Goal: Task Accomplishment & Management: Use online tool/utility

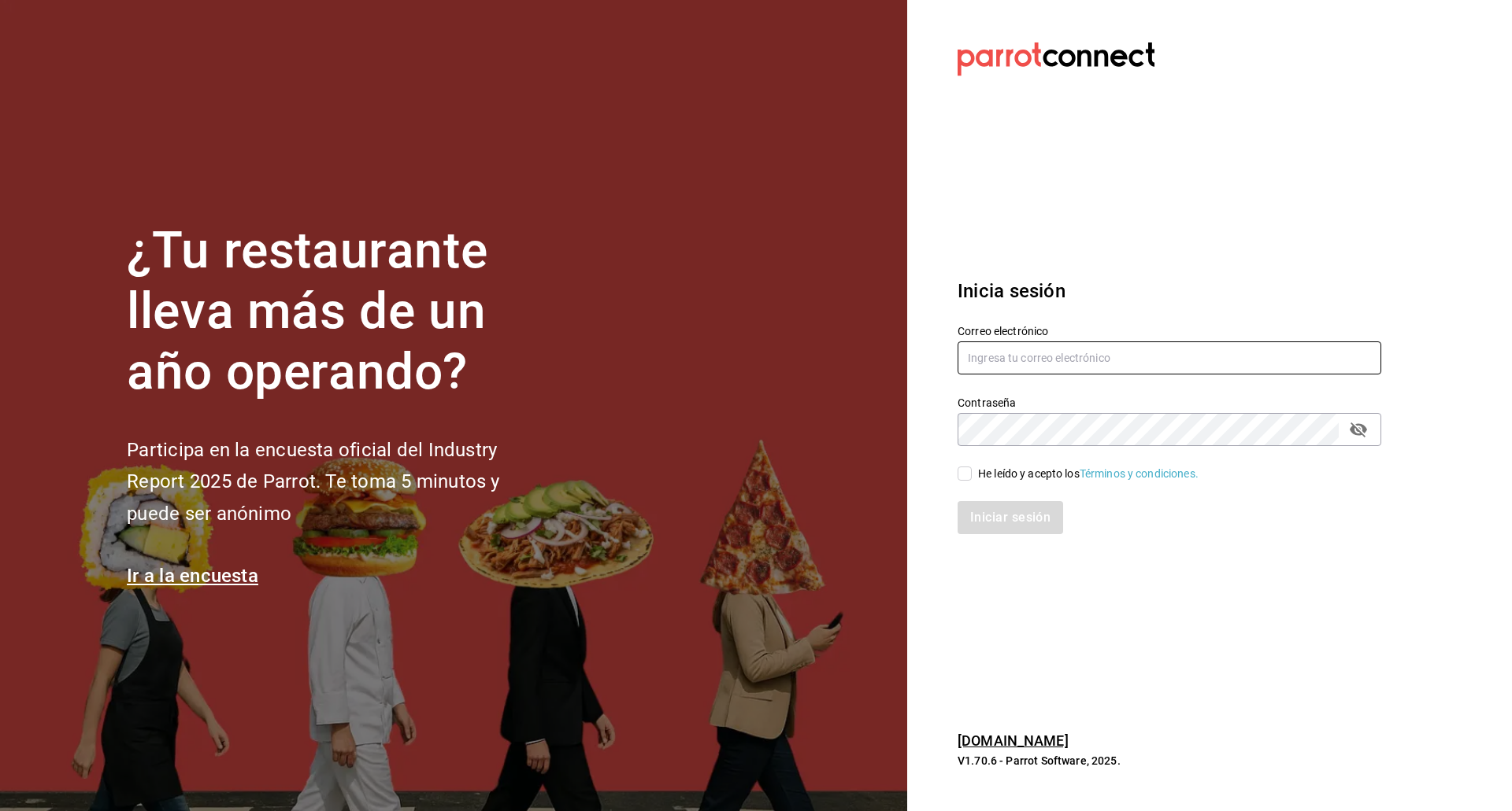
click at [977, 364] on input "text" at bounding box center [1169, 357] width 423 height 33
type input "kevinS.fdez@gmail.com"
click at [966, 479] on input "He leído y acepto los Términos y condiciones." at bounding box center [964, 473] width 14 height 14
checkbox input "true"
click at [980, 510] on button "Iniciar sesión" at bounding box center [1010, 518] width 107 height 33
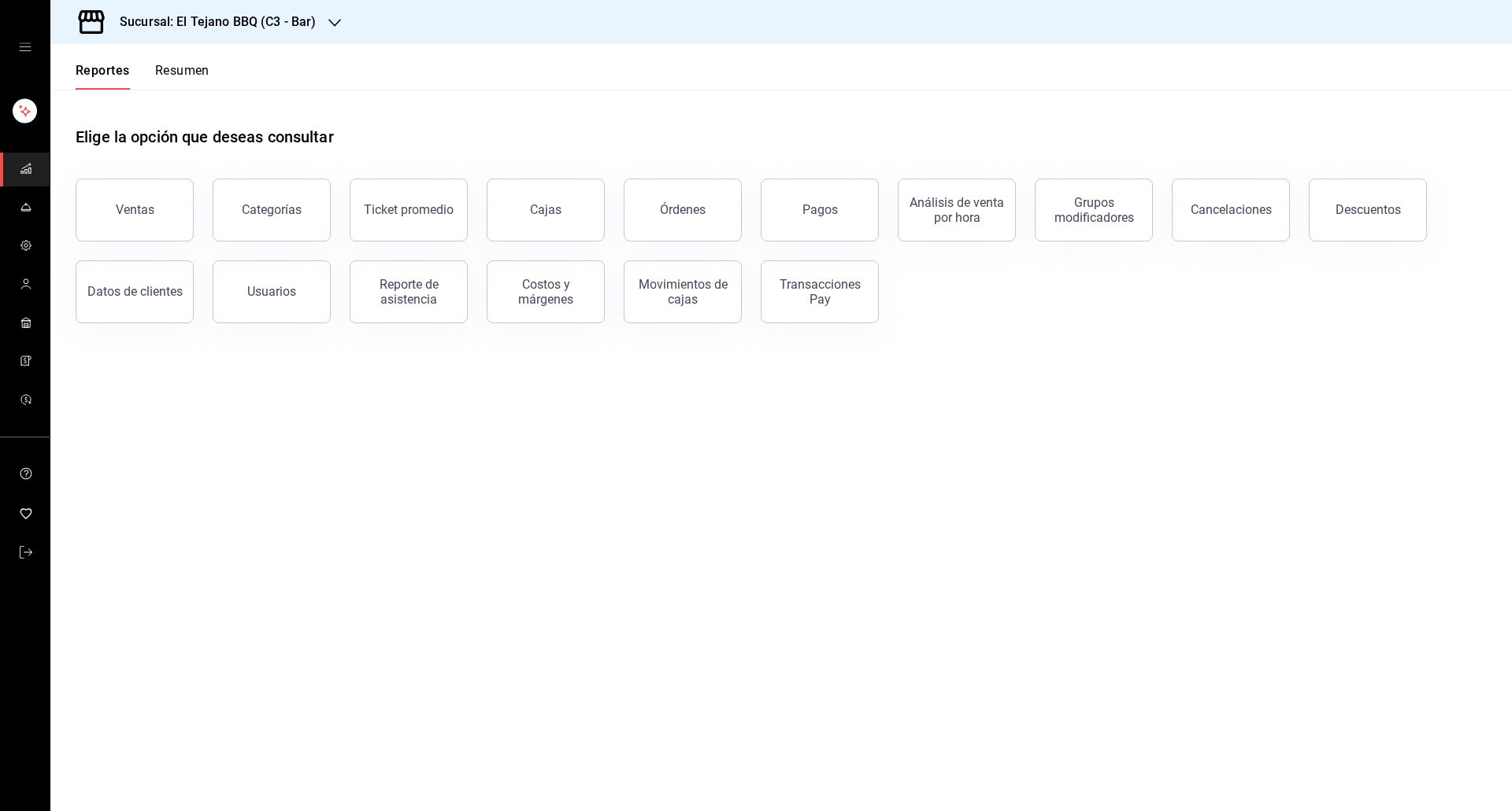
click at [273, 21] on h3 "Sucursal: El Tejano BBQ (C3 - Bar)" at bounding box center [212, 22] width 209 height 19
click at [177, 141] on span "El Tejano BBQ (C2 - Delivery)" at bounding box center [133, 139] width 140 height 16
click at [14, 220] on link "mailbox folders" at bounding box center [24, 208] width 50 height 34
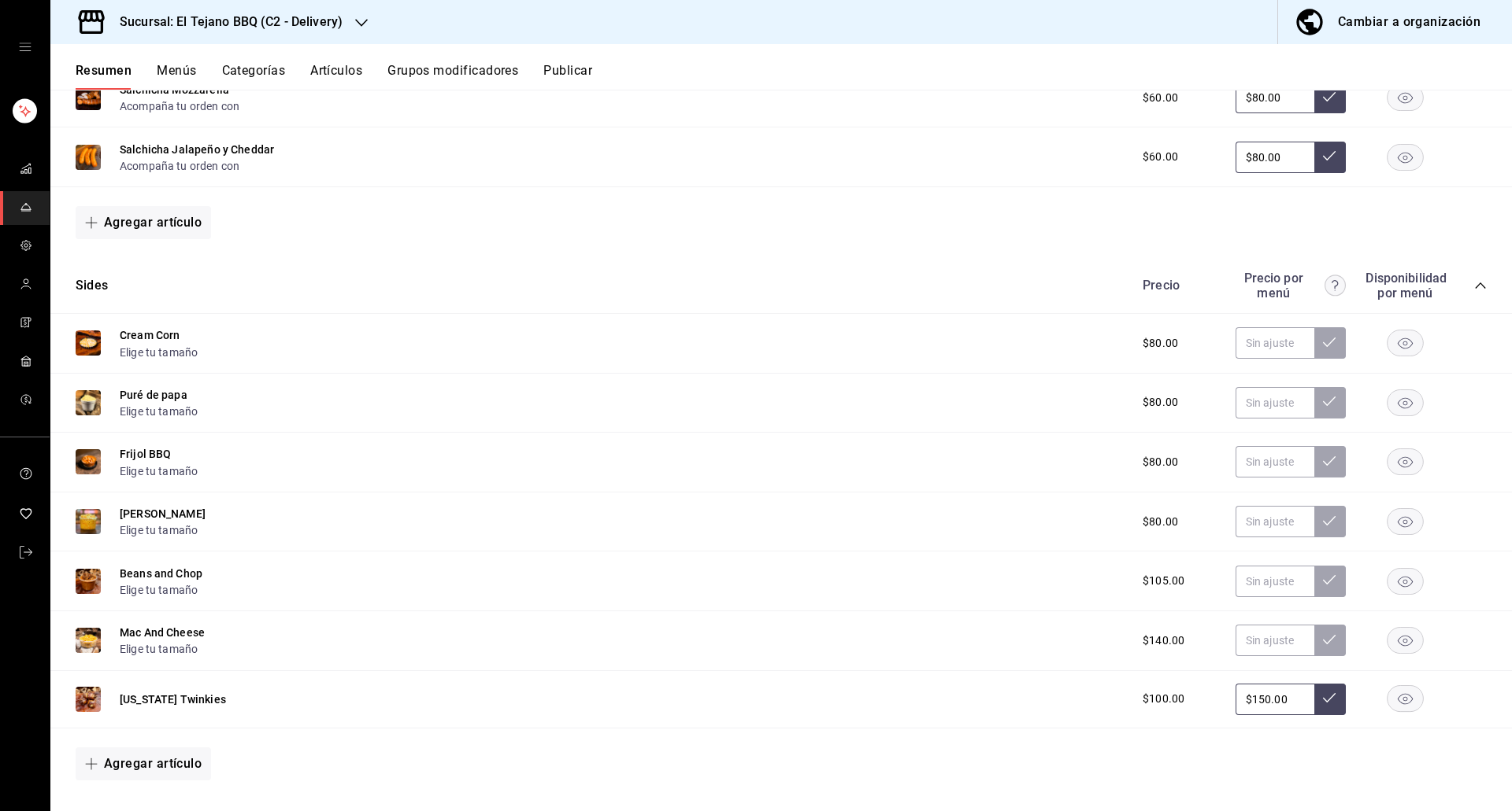
scroll to position [1167, 0]
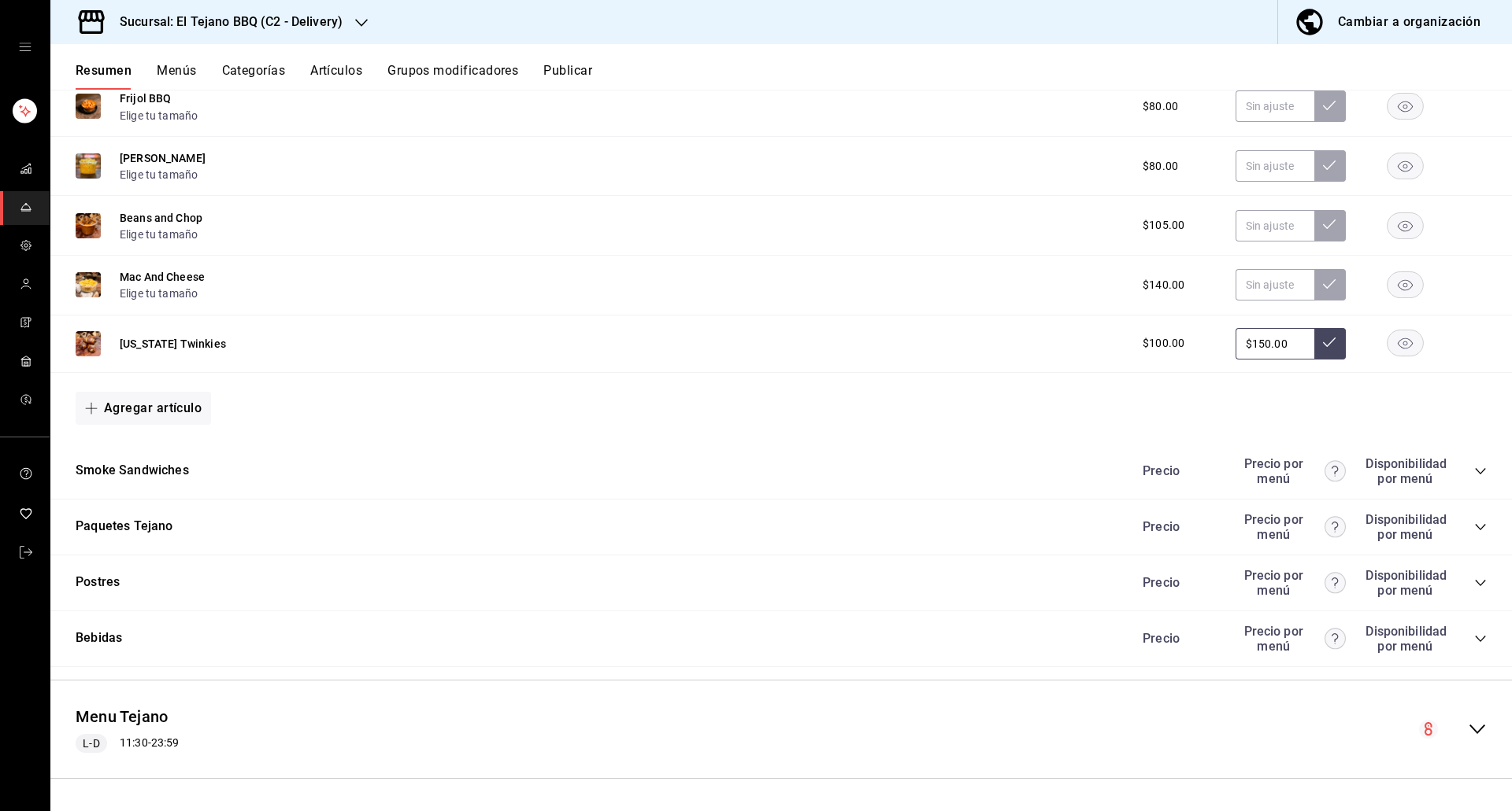
click at [1469, 574] on div "Precio Precio por menú Disponibilidad por menú" at bounding box center [1307, 582] width 360 height 30
click at [1475, 583] on icon "collapse-category-row" at bounding box center [1480, 582] width 10 height 6
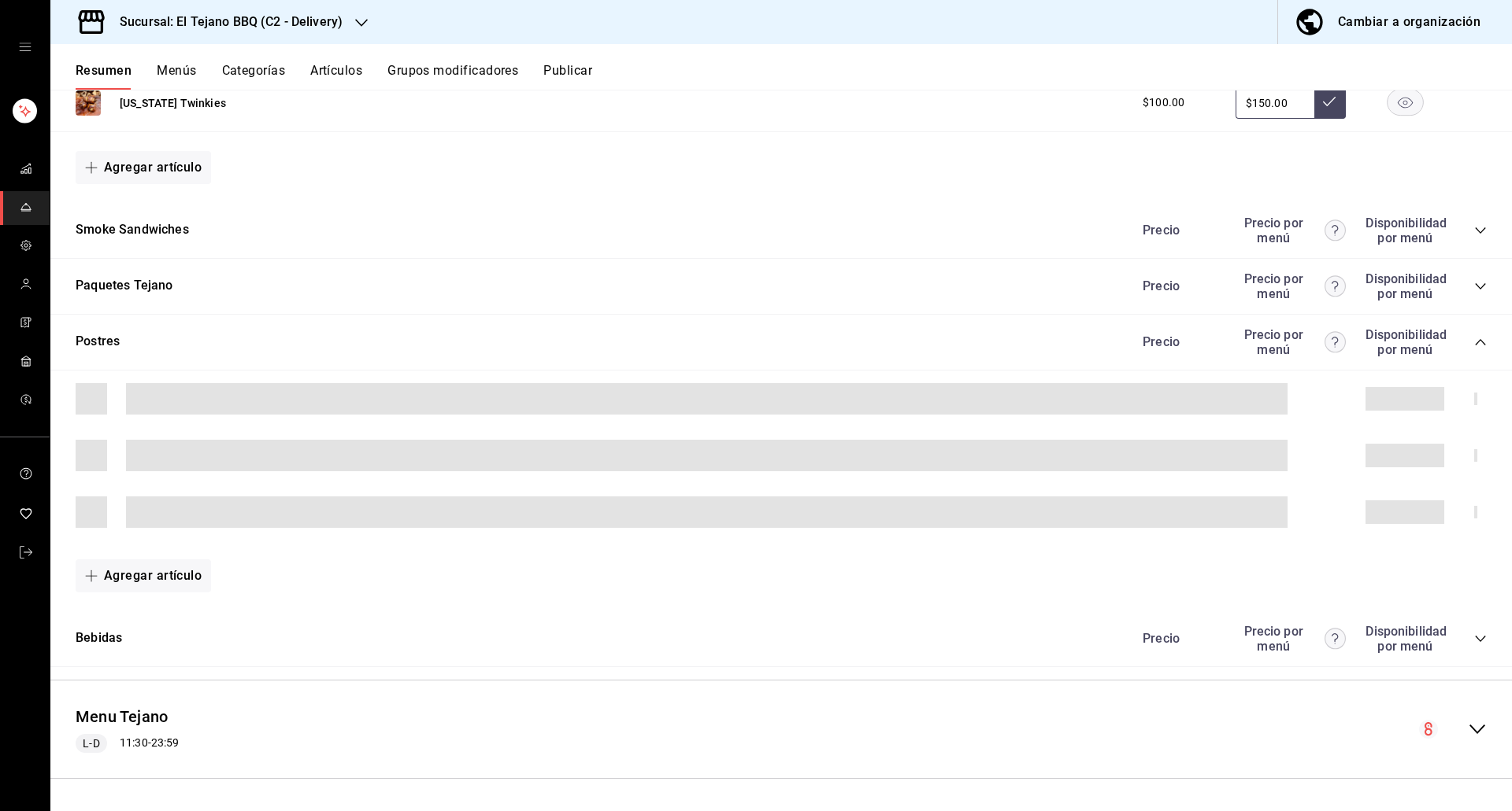
scroll to position [1353, 0]
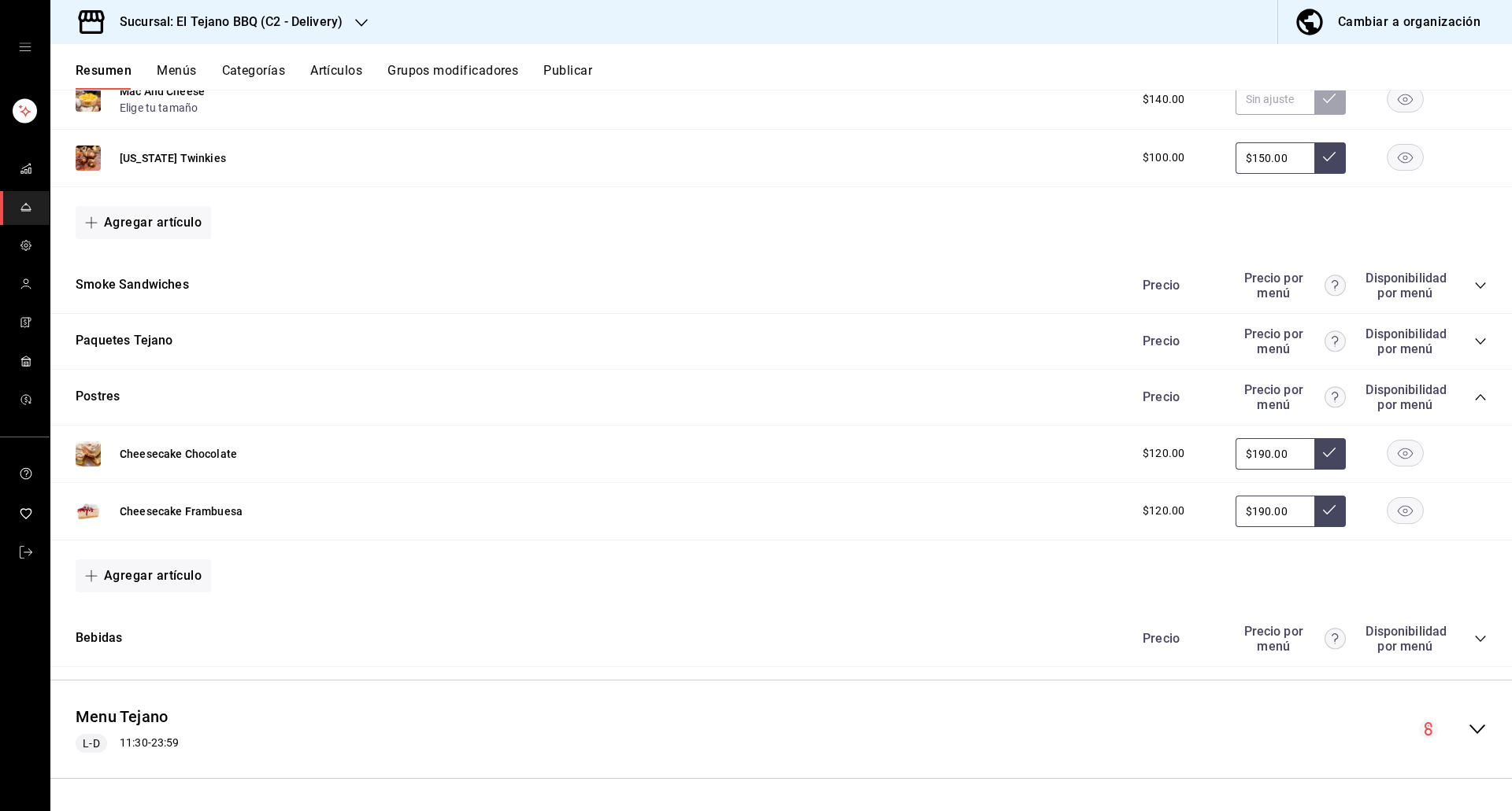
click at [1399, 462] on rect "button" at bounding box center [1406, 454] width 36 height 26
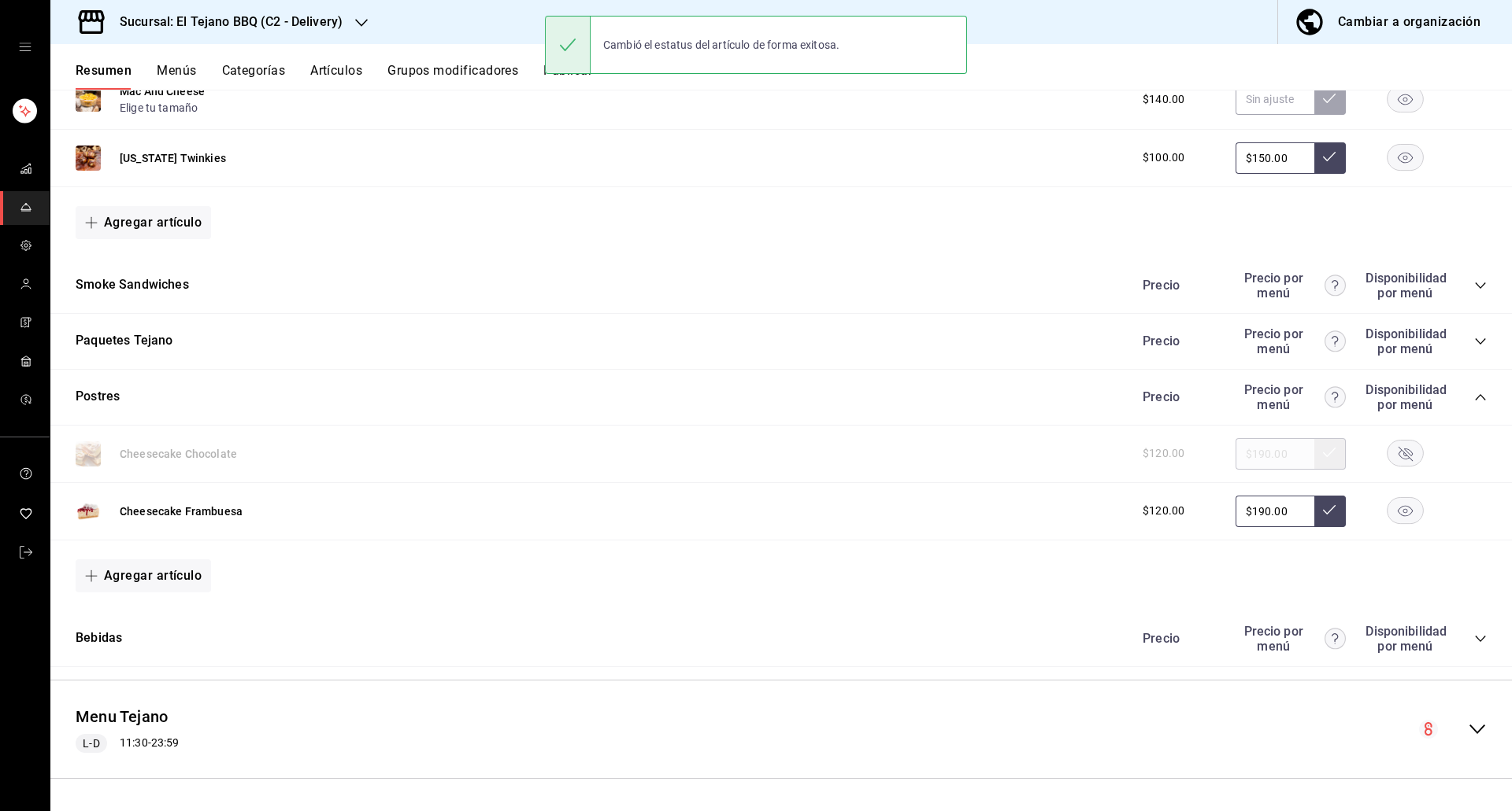
click at [568, 85] on button "Publicar" at bounding box center [567, 77] width 49 height 27
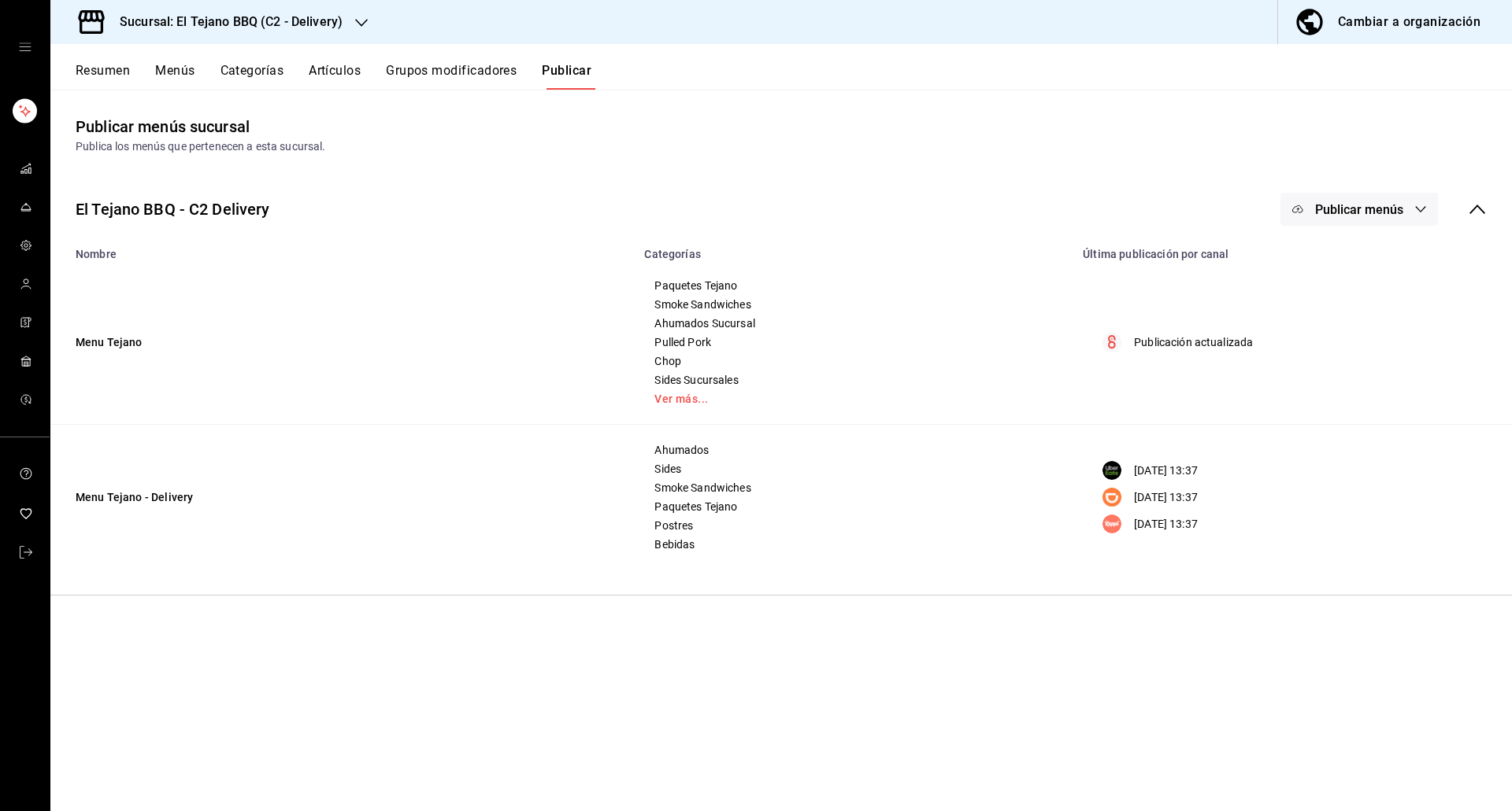
click at [1355, 197] on button "Publicar menús" at bounding box center [1359, 209] width 158 height 33
click at [1326, 405] on li "Rappi" at bounding box center [1360, 392] width 145 height 44
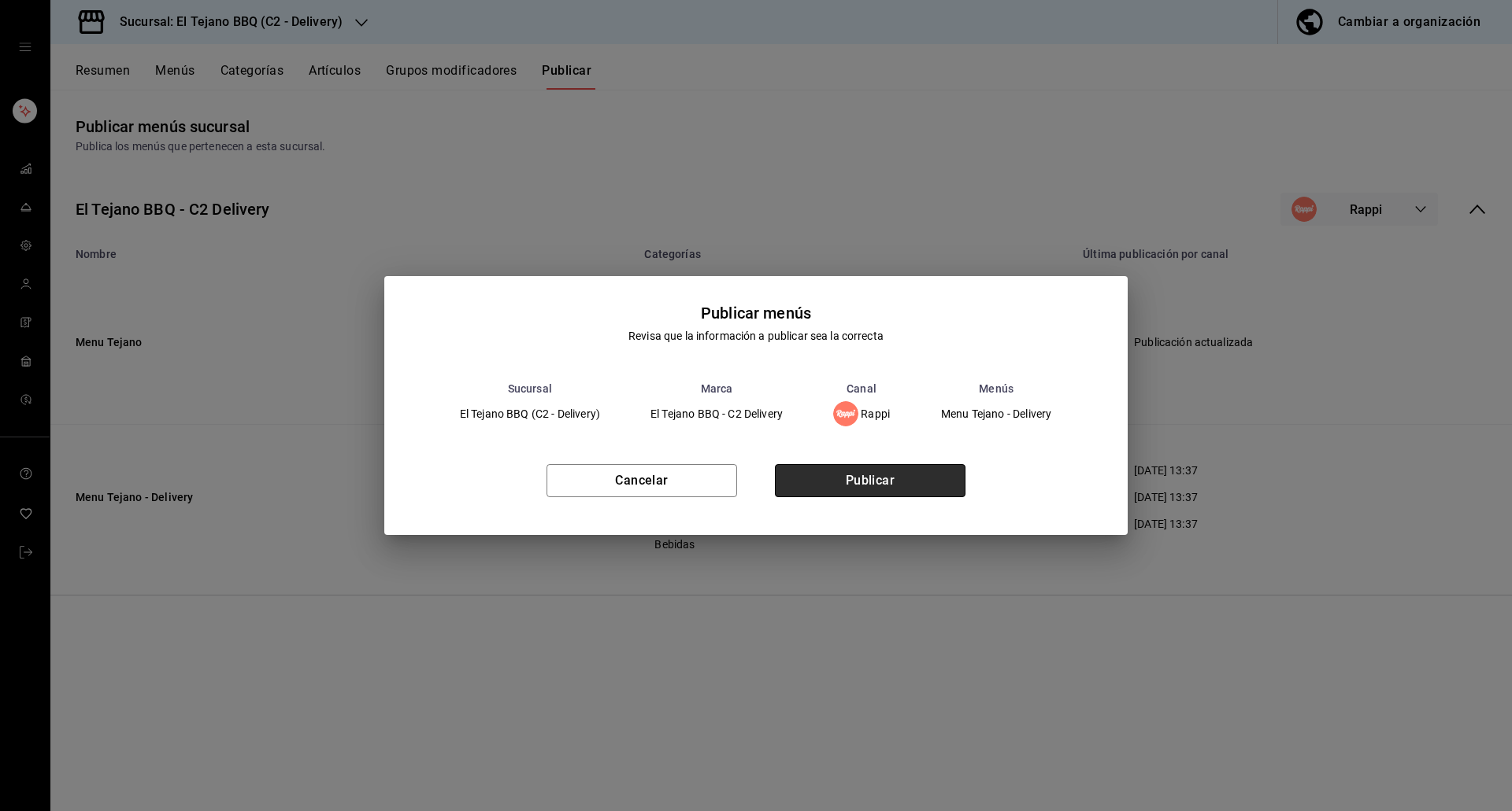
click at [855, 466] on button "Publicar" at bounding box center [870, 481] width 191 height 33
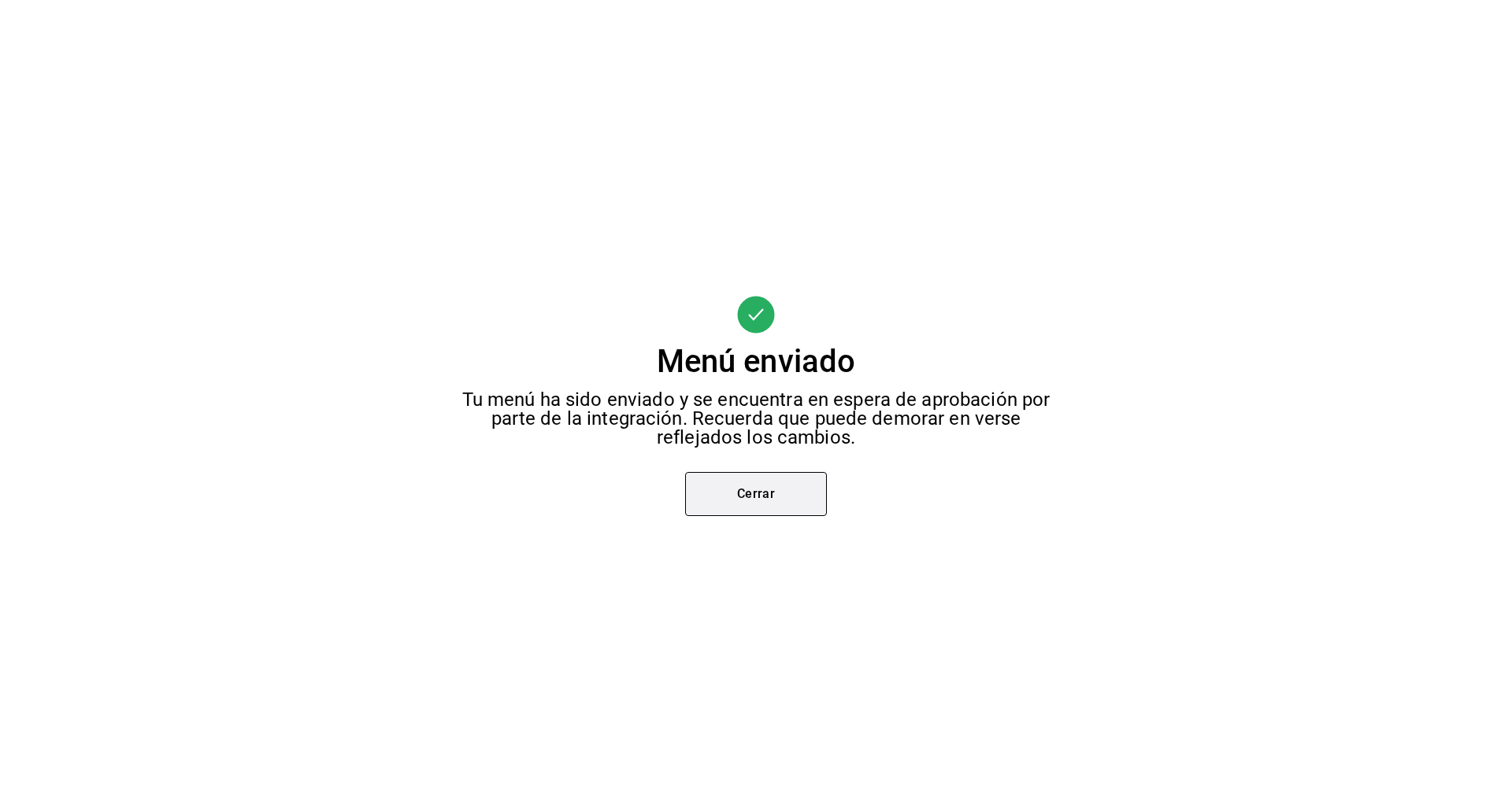
click at [750, 500] on button "Cerrar" at bounding box center [756, 494] width 141 height 44
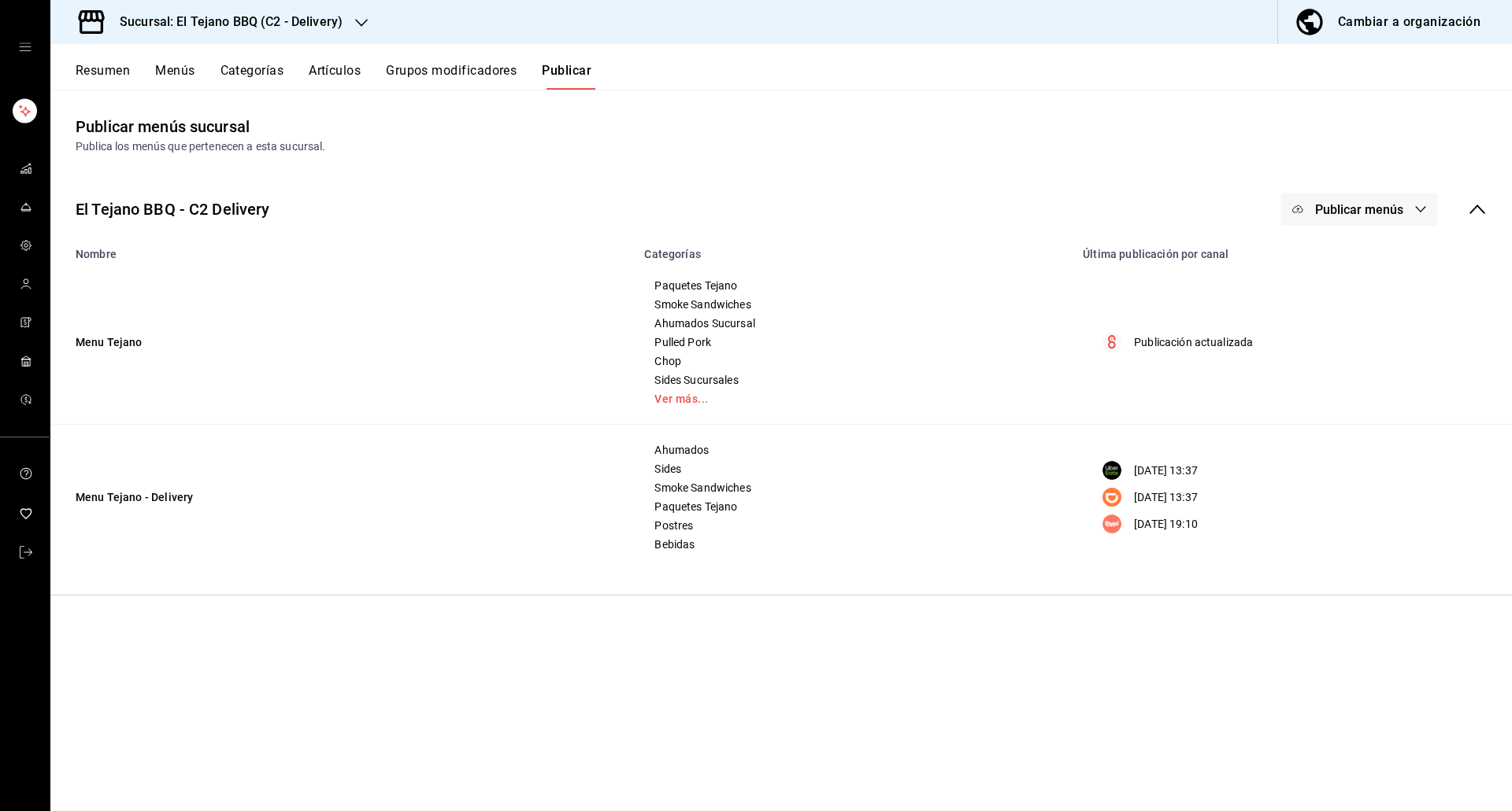
click at [1354, 203] on span "Publicar menús" at bounding box center [1359, 210] width 88 height 15
click at [1309, 354] on img at bounding box center [1313, 348] width 25 height 25
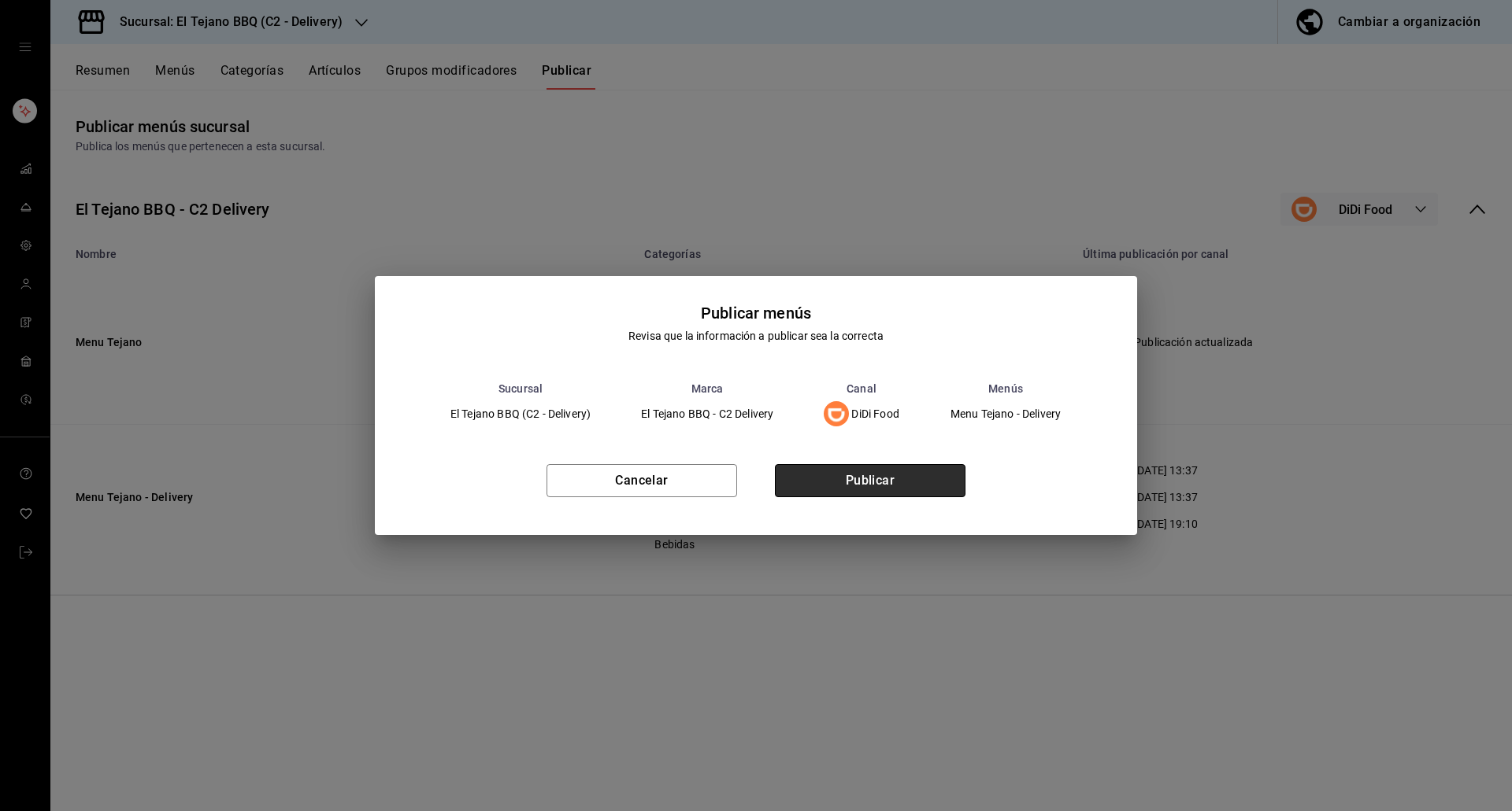
click at [853, 475] on button "Publicar" at bounding box center [870, 481] width 191 height 33
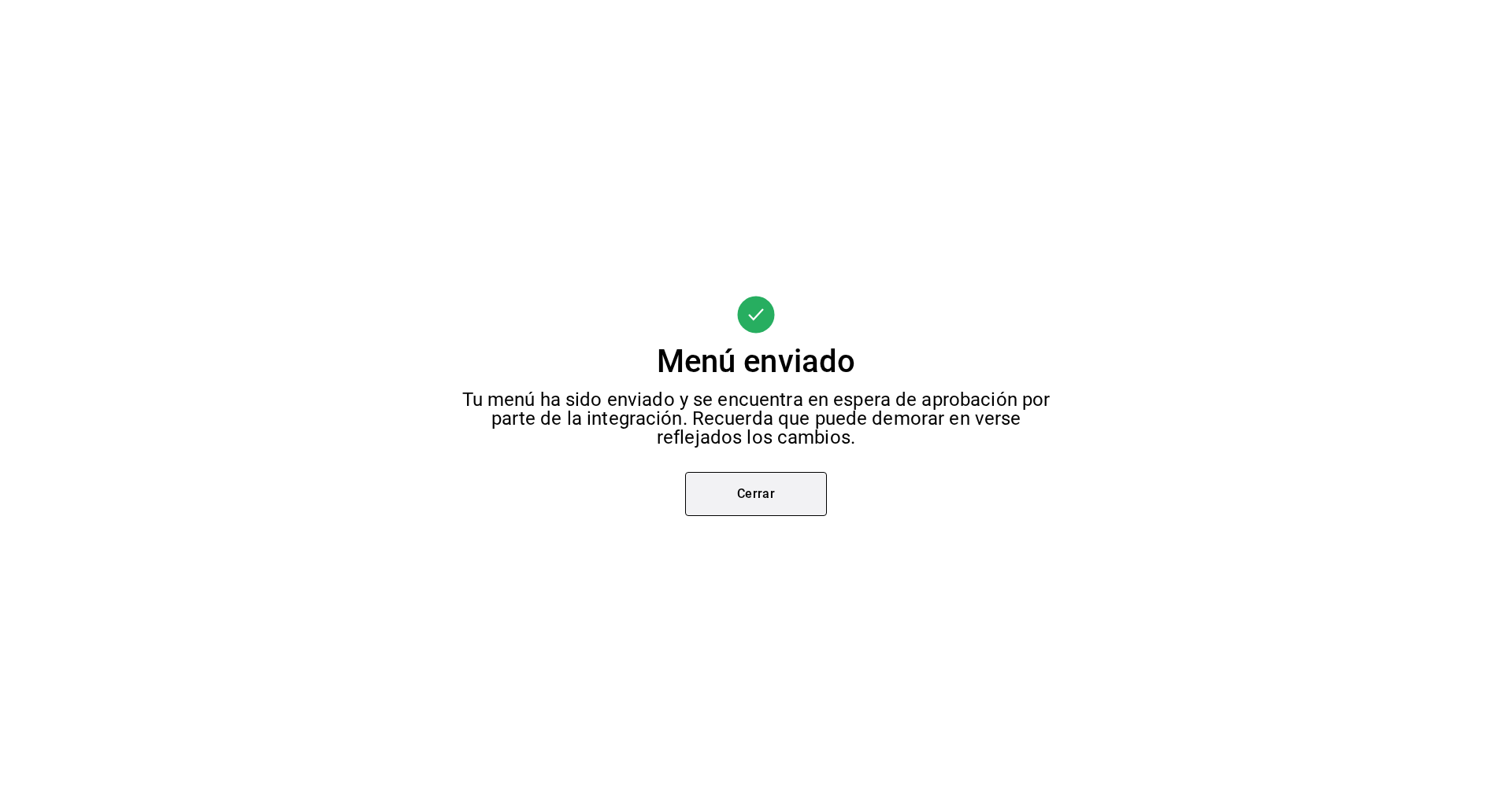
click at [748, 505] on button "Cerrar" at bounding box center [756, 494] width 141 height 44
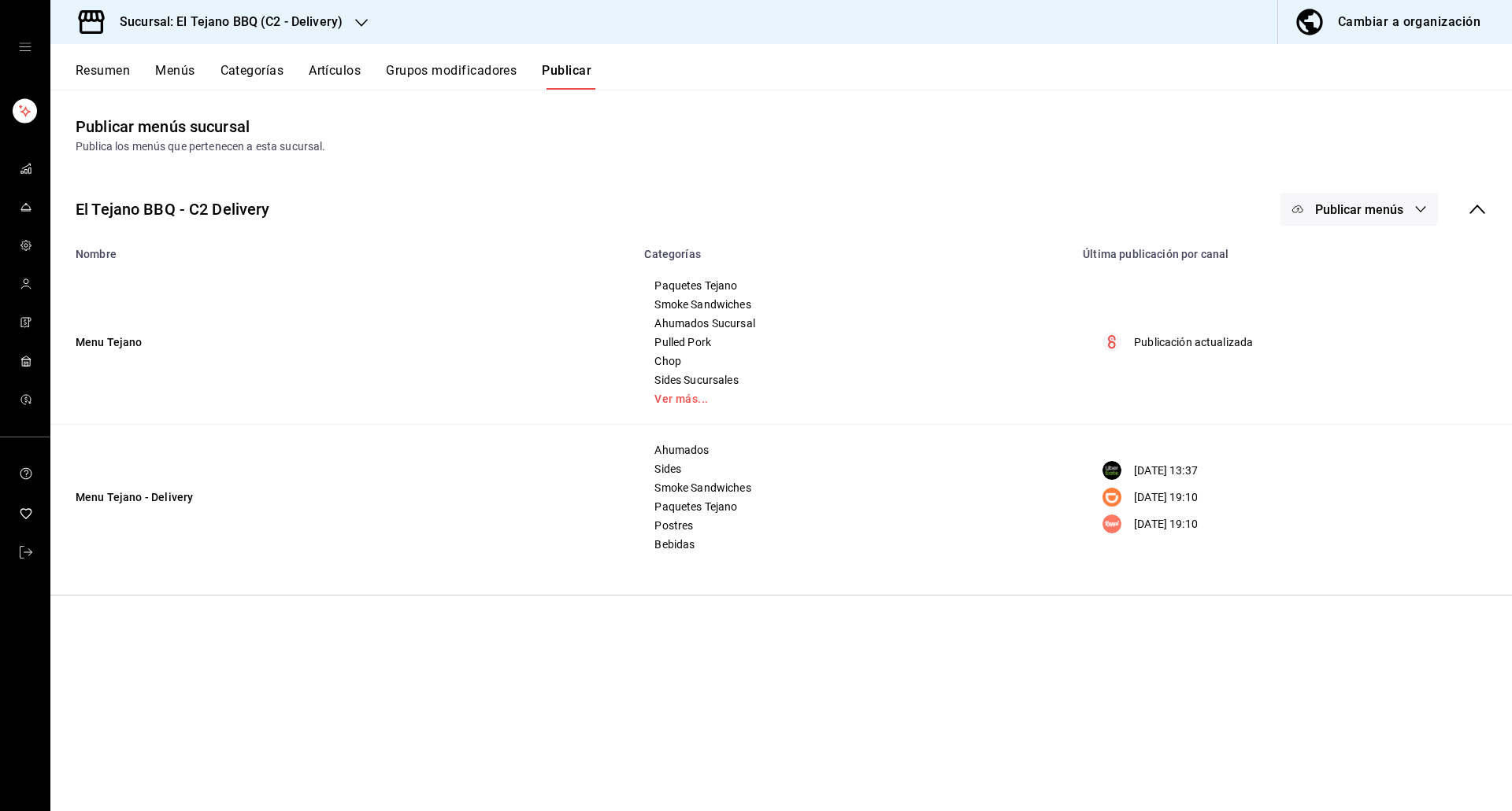
click at [1357, 212] on span "Publicar menús" at bounding box center [1359, 210] width 88 height 15
click at [1363, 306] on span "Uber Eats" at bounding box center [1382, 305] width 76 height 16
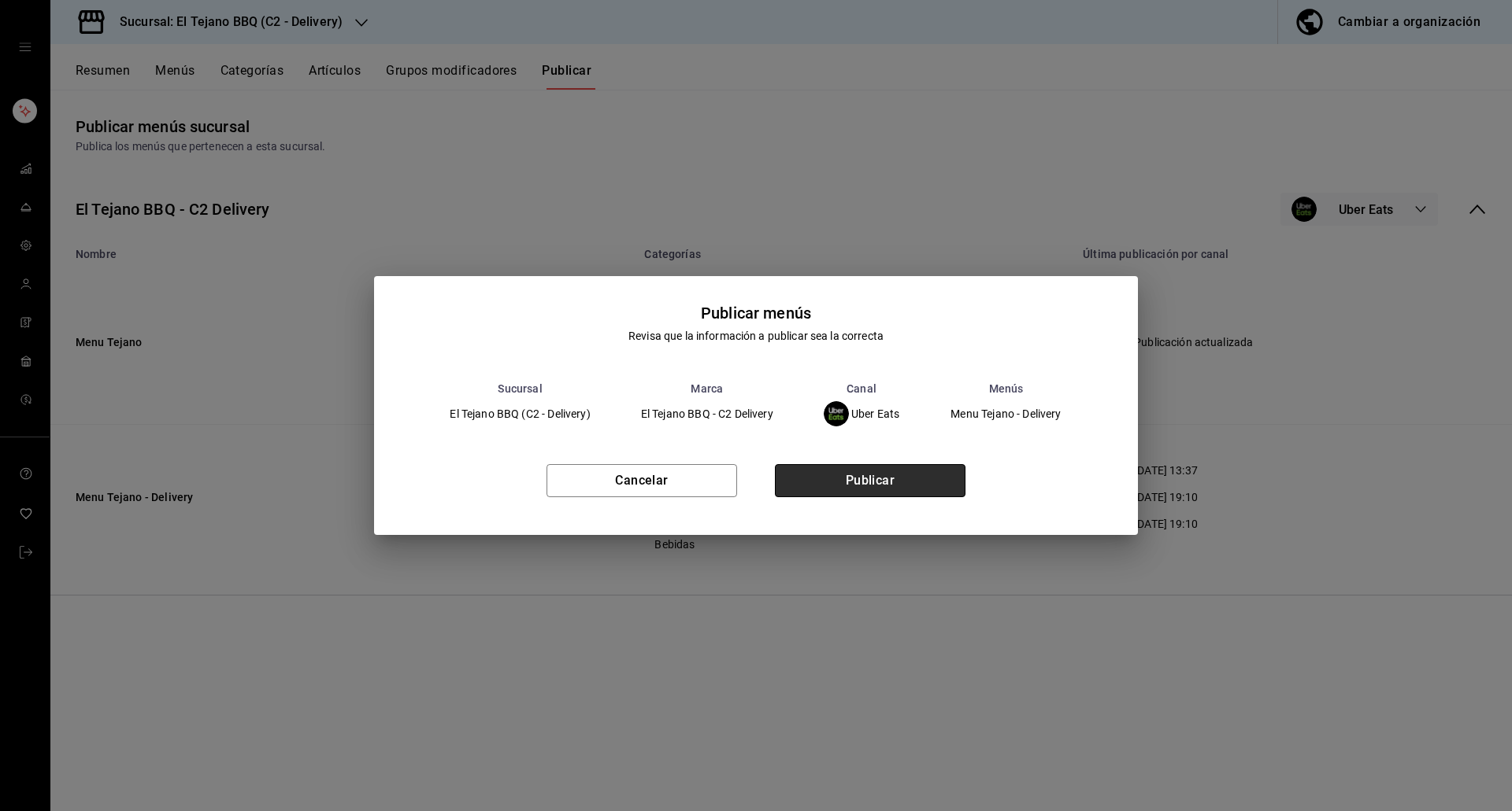
click at [851, 473] on button "Publicar" at bounding box center [870, 481] width 191 height 33
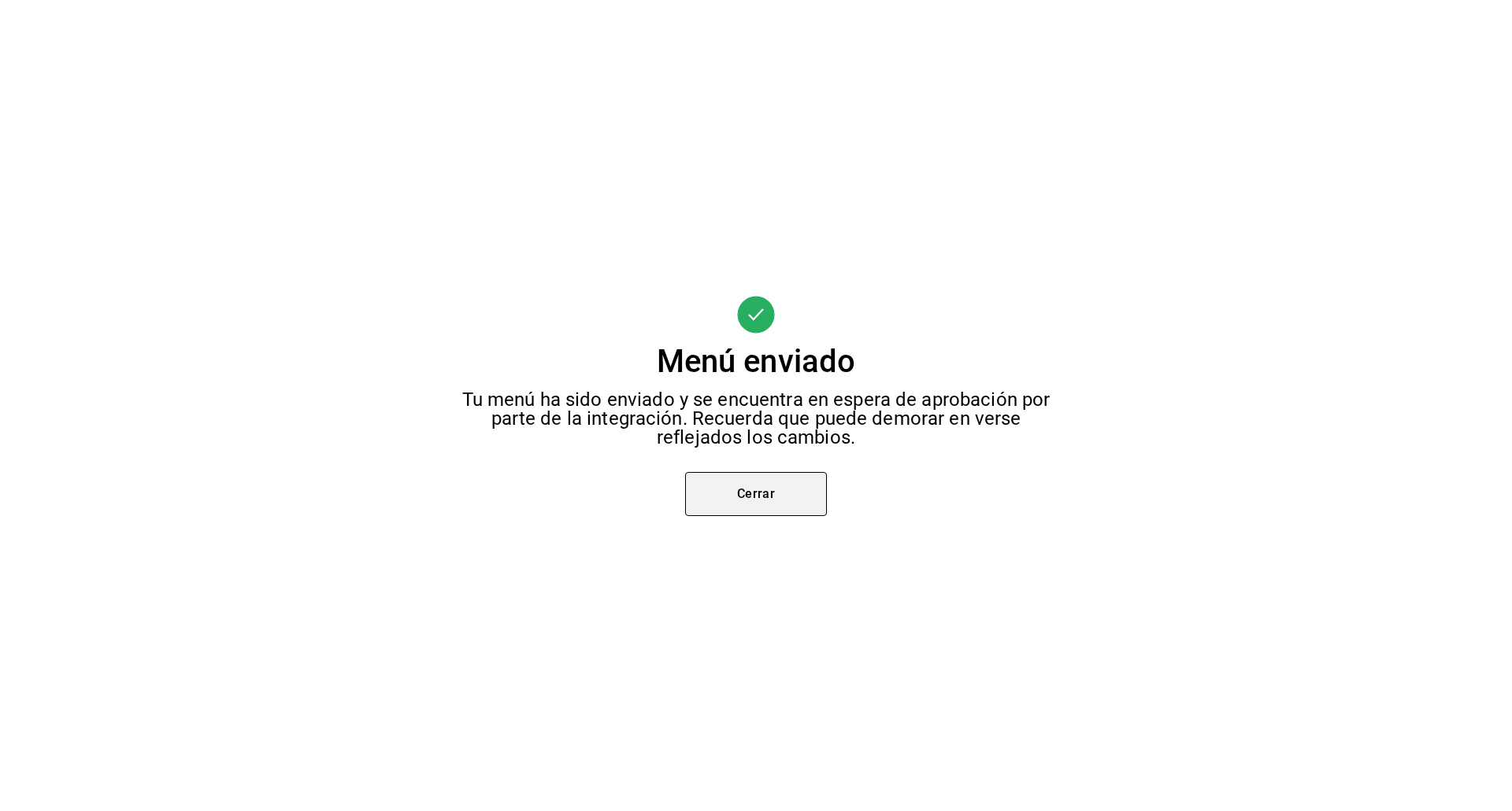
click at [750, 478] on button "Cerrar" at bounding box center [756, 494] width 141 height 44
